Goal: Obtain resource: Download file/media

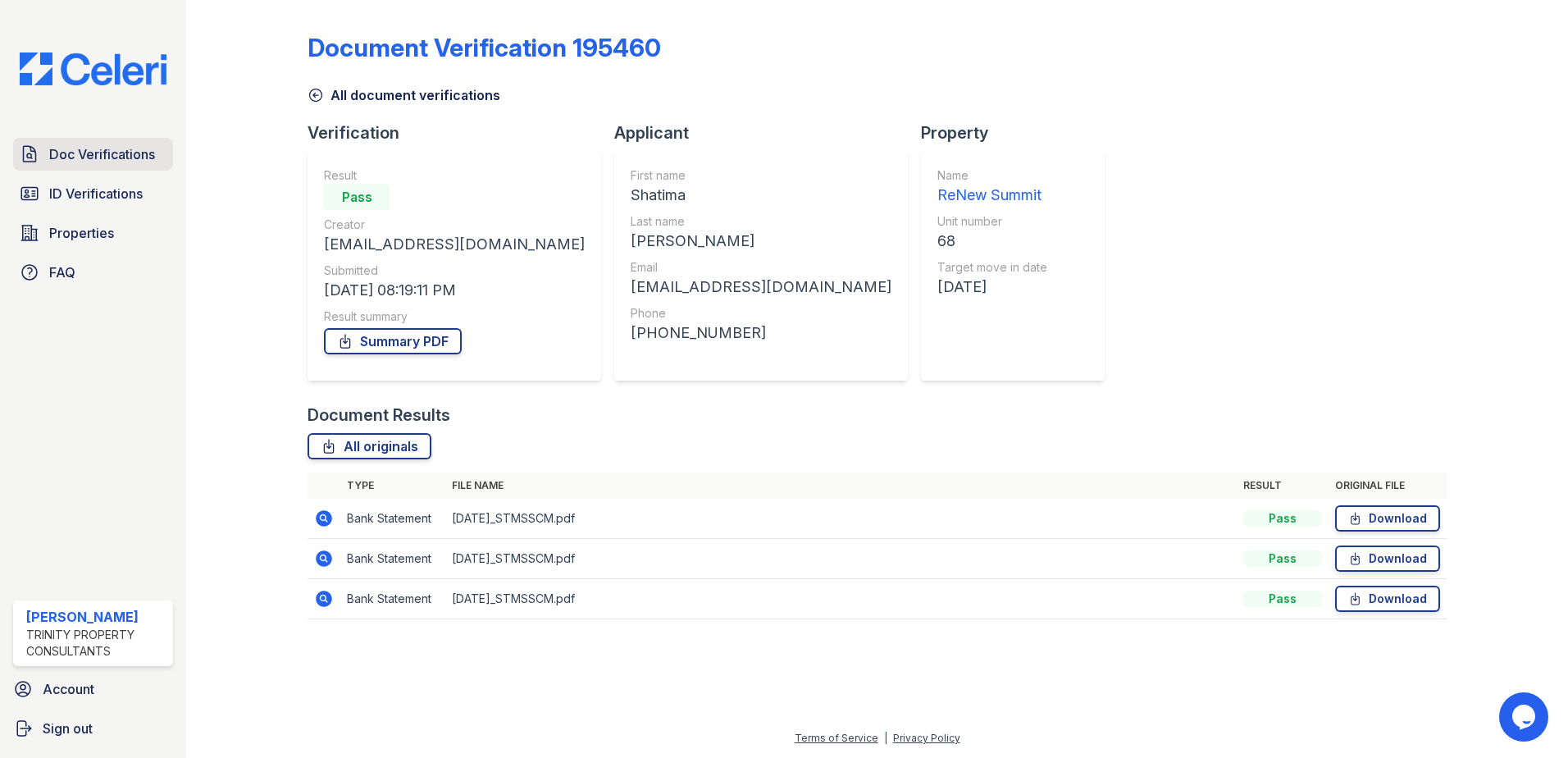
click at [126, 157] on span "Doc Verifications" at bounding box center [102, 154] width 106 height 20
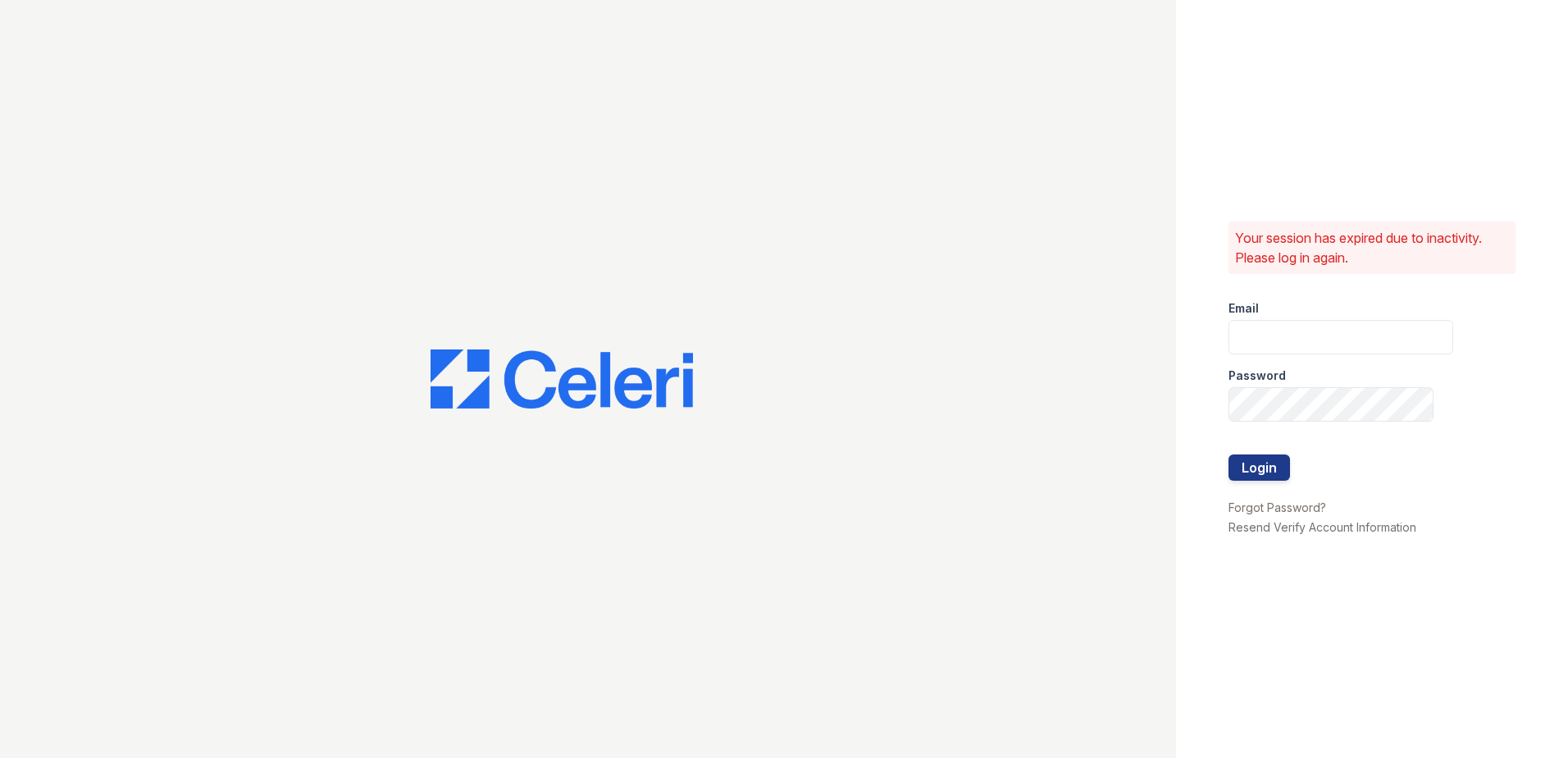
type input "ademary@trinity-pm.com"
click at [934, 425] on div "Your session has expired due to inactivity. Please log in again. Email ademary@…" at bounding box center [784, 379] width 1568 height 758
click at [1228, 454] on button "Login" at bounding box center [1258, 467] width 62 height 26
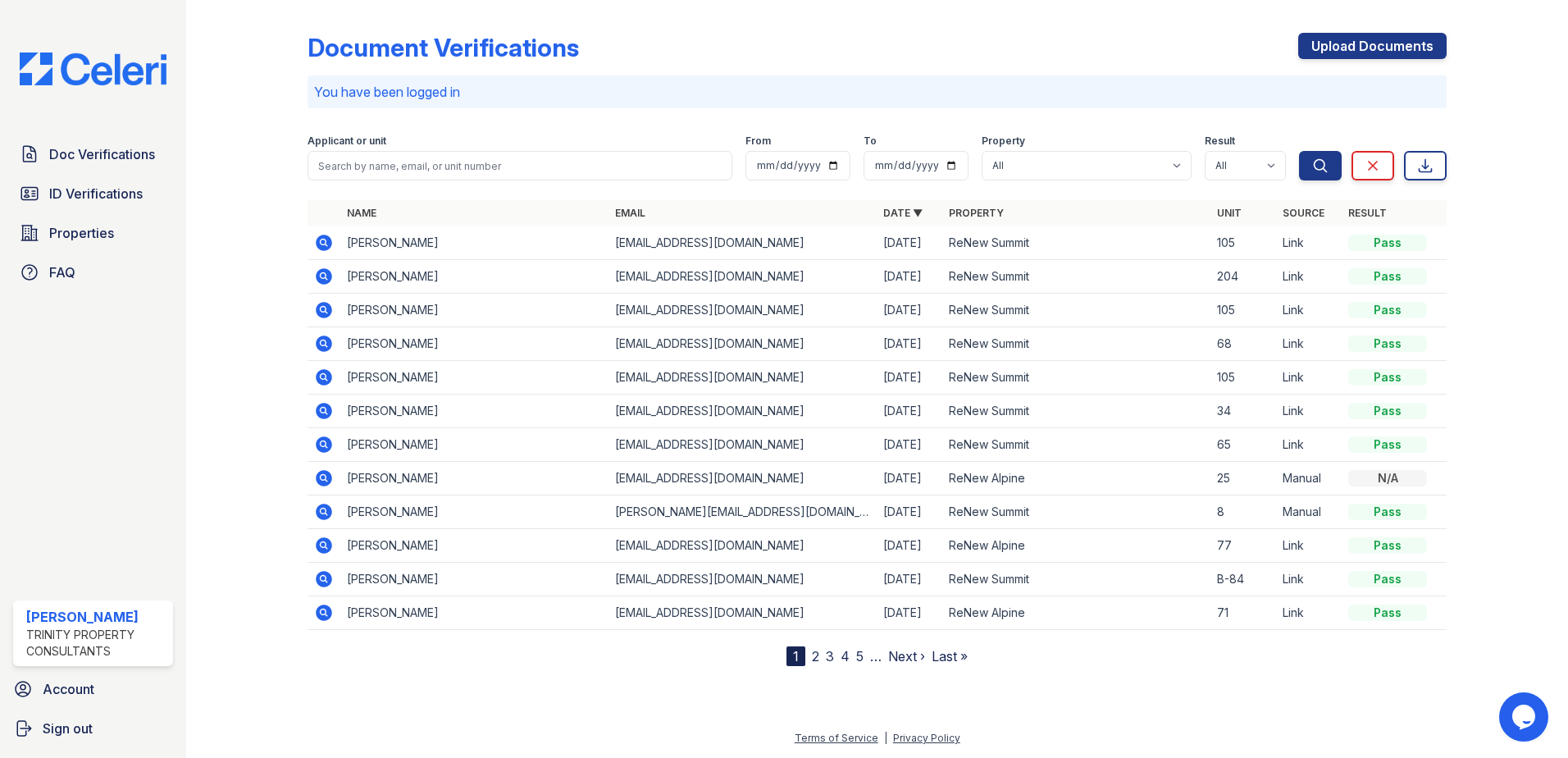
click at [321, 243] on icon at bounding box center [323, 243] width 20 height 20
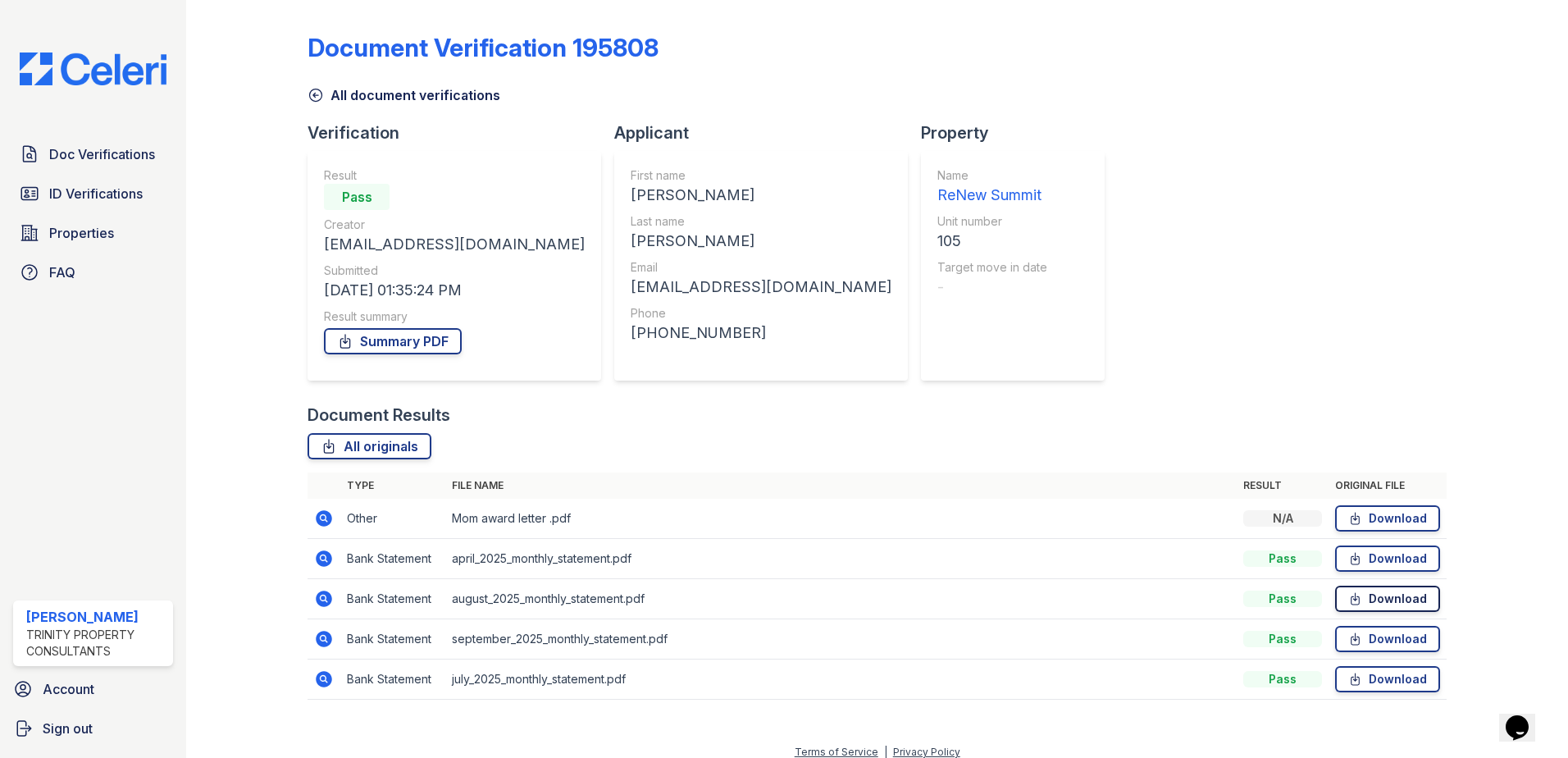
click at [1375, 601] on link "Download" at bounding box center [1387, 598] width 105 height 26
click at [1381, 514] on link "Download" at bounding box center [1387, 518] width 105 height 26
